Goal: Learn about a topic

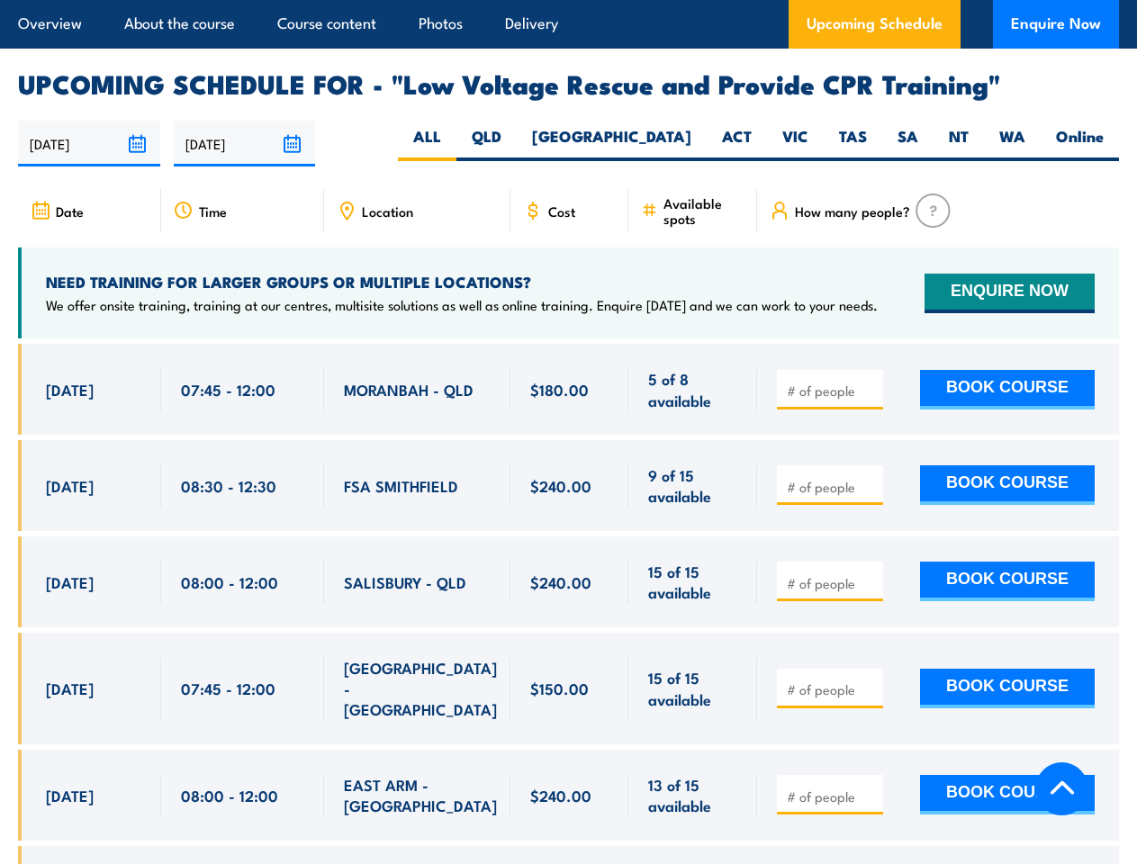
click at [568, 0] on article "Overview About the course Course content Photos Delivery Upcoming Schedule Enqu…" at bounding box center [568, 24] width 1101 height 49
click at [89, 121] on input "[DATE]" at bounding box center [89, 144] width 142 height 46
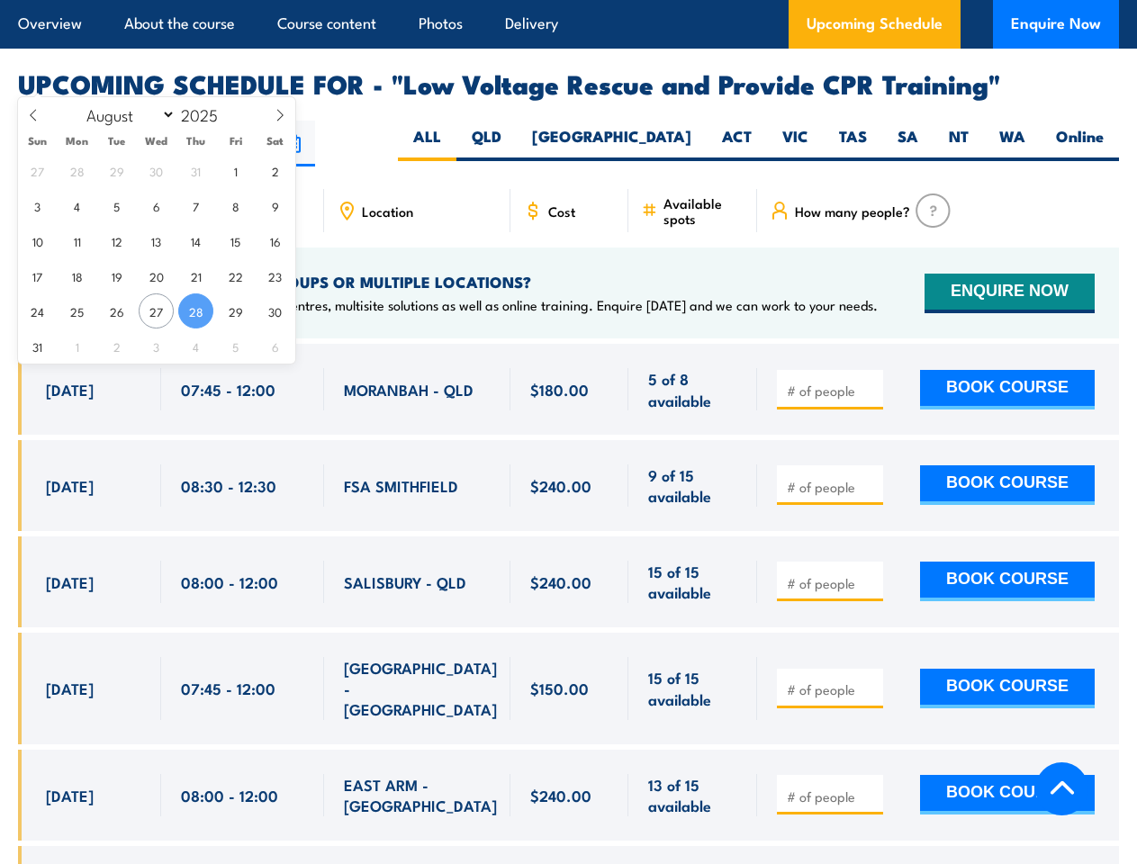
click at [245, 121] on input "[DATE]" at bounding box center [245, 144] width 142 height 46
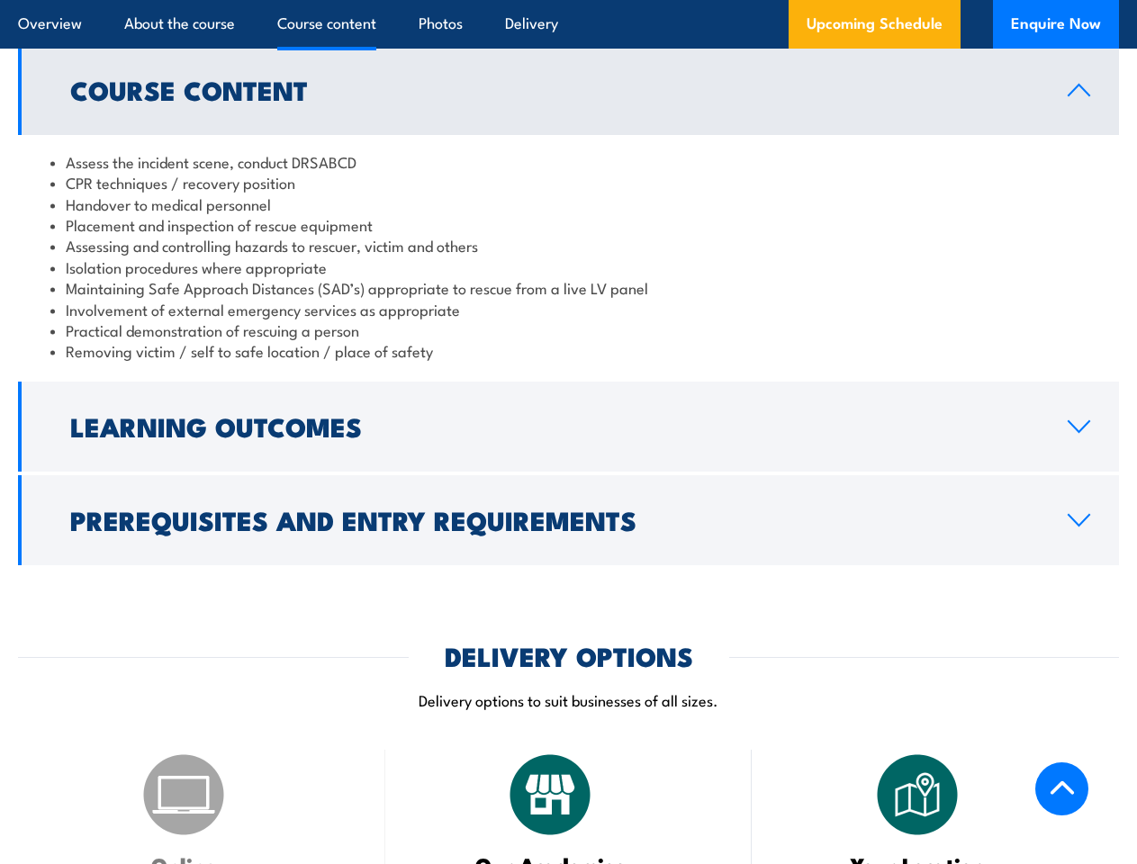
scroll to position [1832, 0]
click at [568, 0] on article "Overview About the course Course content Photos Delivery Upcoming Schedule Enqu…" at bounding box center [568, 24] width 1101 height 49
click at [568, 414] on h2 "Learning Outcomes" at bounding box center [554, 425] width 969 height 23
